Goal: Check status: Check status

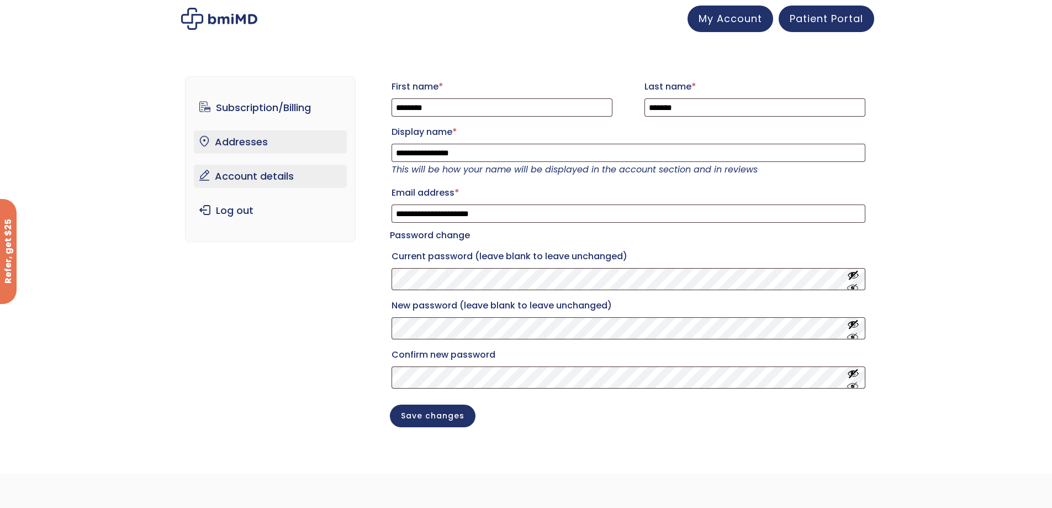
click at [270, 146] on link "Addresses" at bounding box center [270, 141] width 153 height 23
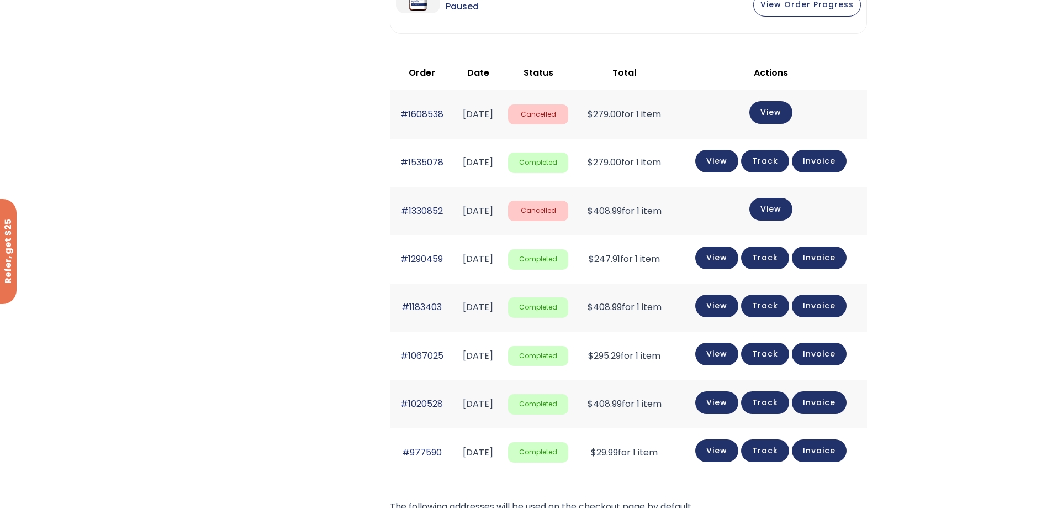
scroll to position [331, 0]
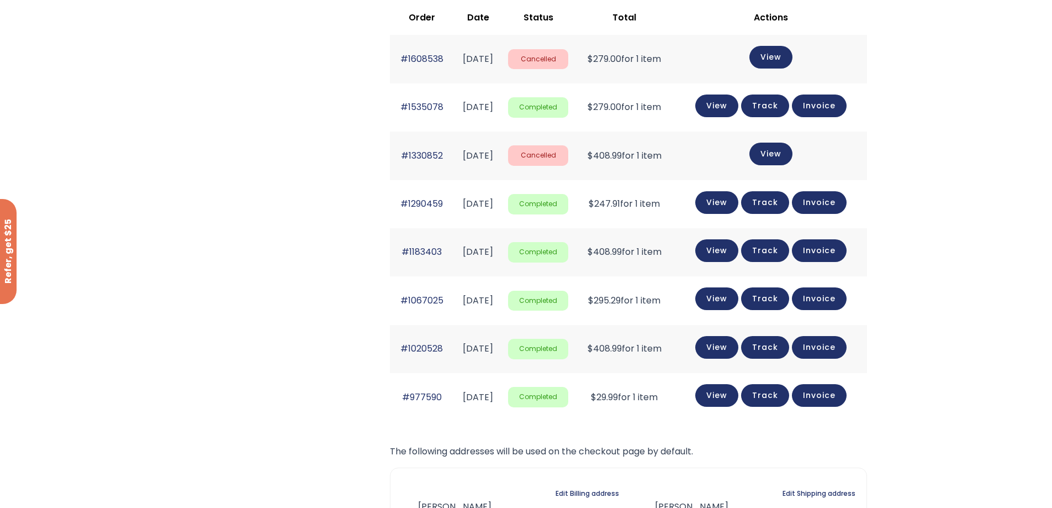
drag, startPoint x: 620, startPoint y: 350, endPoint x: 696, endPoint y: 345, distance: 75.3
click at [675, 345] on td "$ 408.99 for 1 item" at bounding box center [624, 349] width 101 height 48
drag, startPoint x: 619, startPoint y: 299, endPoint x: 692, endPoint y: 312, distance: 74.1
click at [675, 303] on td "$ 295.29 for 1 item" at bounding box center [624, 300] width 101 height 48
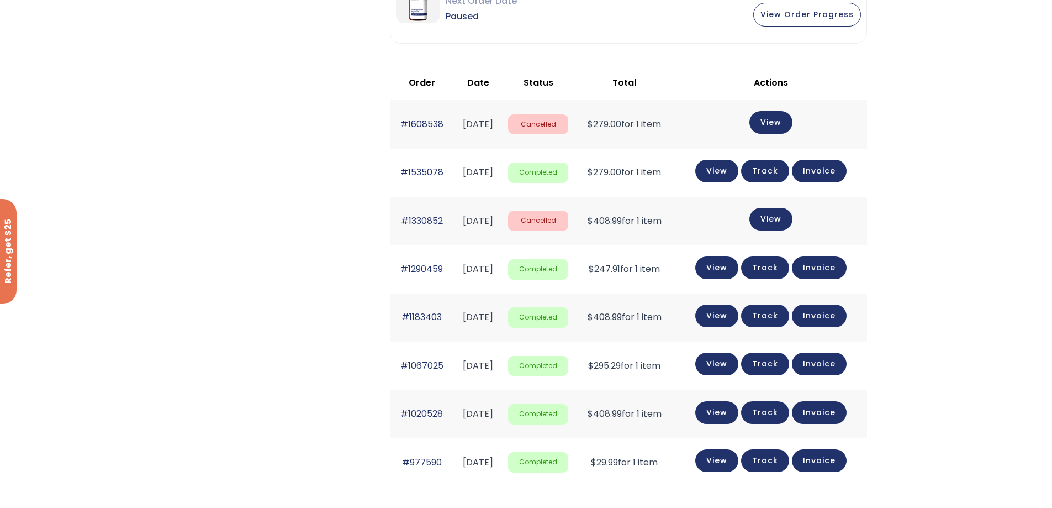
scroll to position [276, 0]
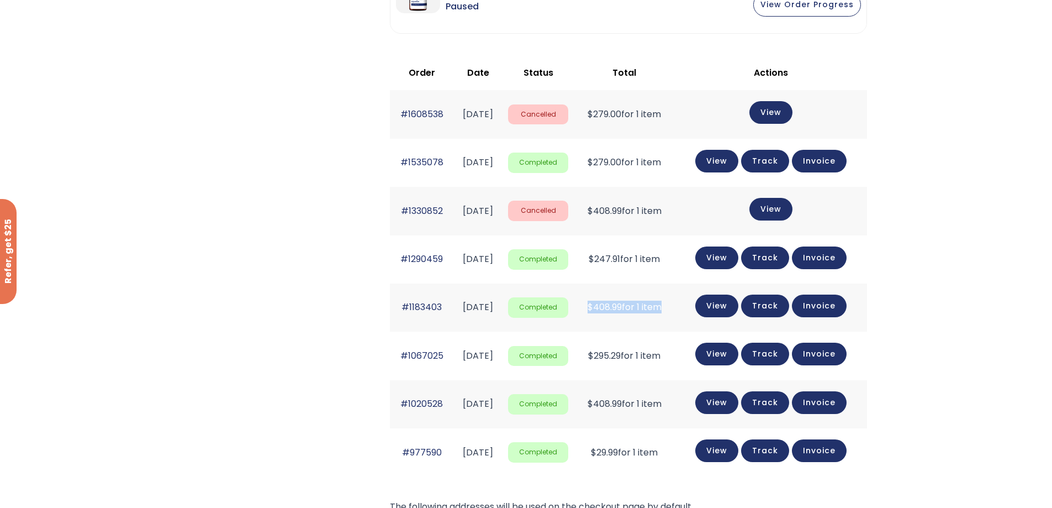
drag, startPoint x: 618, startPoint y: 302, endPoint x: 668, endPoint y: 313, distance: 51.5
click at [705, 307] on tr "#1183403 [DATE] Completed $ 408.99 for 1 item View Track Invoice" at bounding box center [628, 307] width 477 height 48
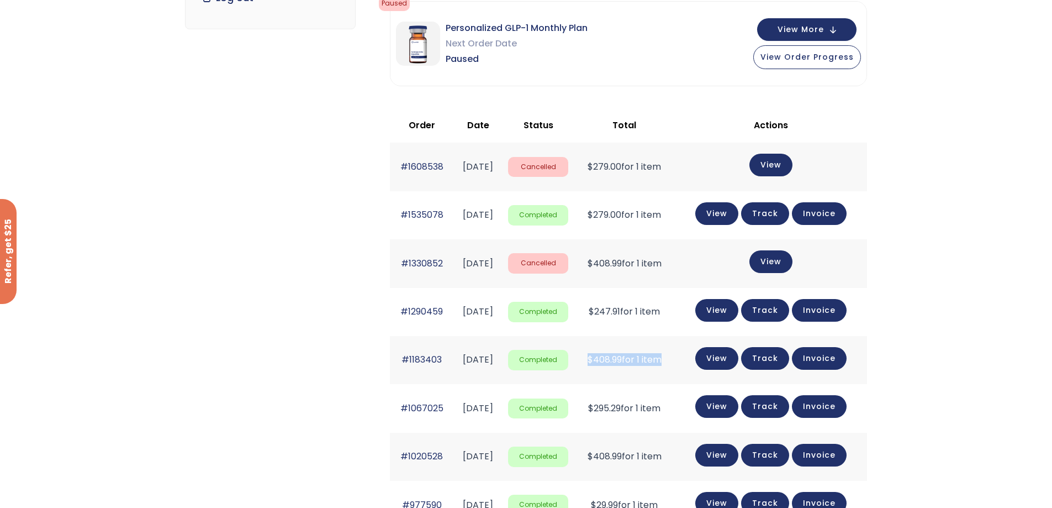
scroll to position [166, 0]
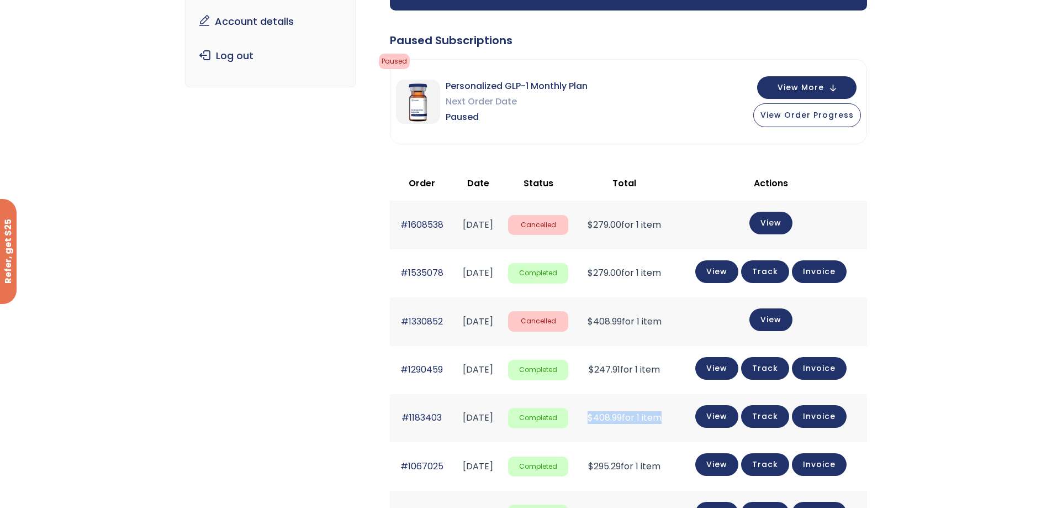
drag, startPoint x: 618, startPoint y: 367, endPoint x: 694, endPoint y: 367, distance: 76.8
click at [675, 367] on td "$ 247.91 for 1 item" at bounding box center [624, 370] width 101 height 48
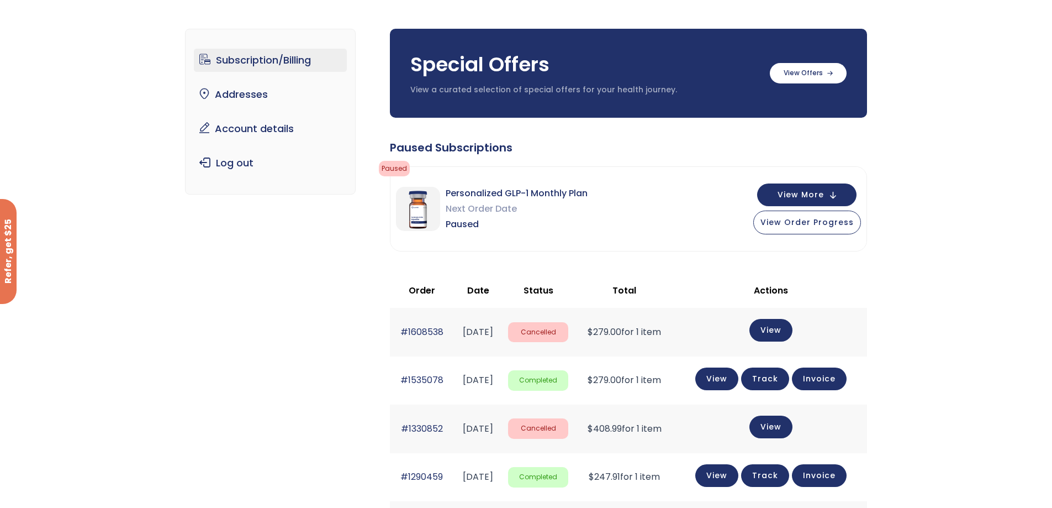
scroll to position [55, 0]
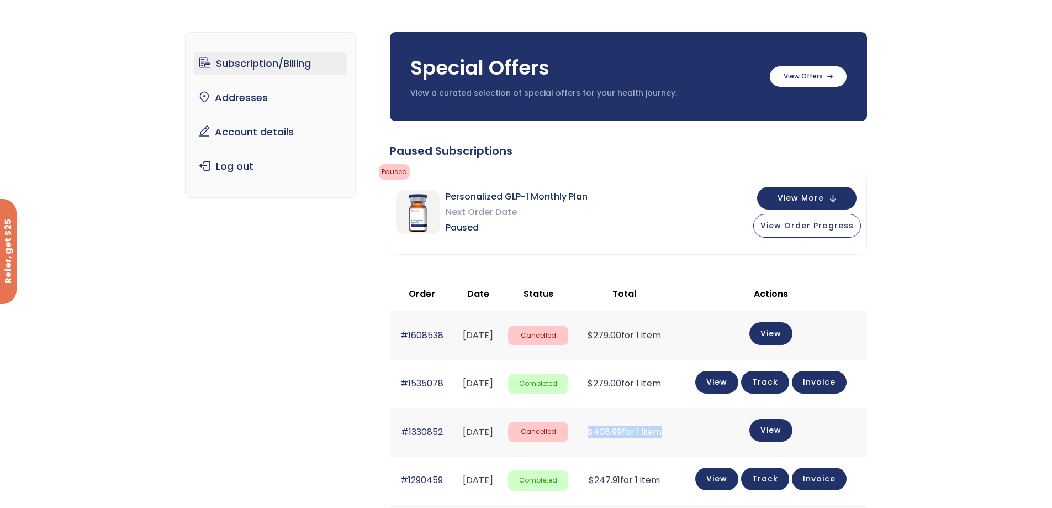
drag, startPoint x: 619, startPoint y: 428, endPoint x: 702, endPoint y: 431, distance: 82.4
click at [702, 431] on tr "#1330852 [DATE] Cancelled $ 408.99 for 1 item View" at bounding box center [628, 432] width 477 height 48
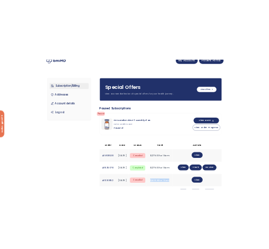
scroll to position [0, 0]
